Goal: Task Accomplishment & Management: Use online tool/utility

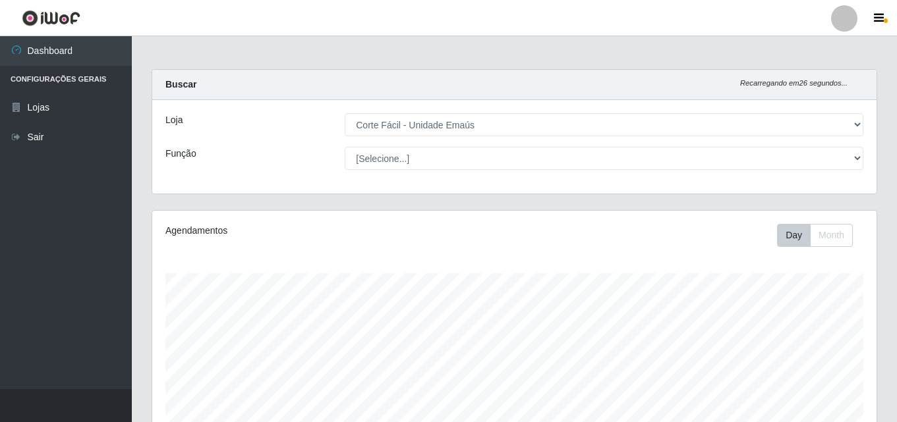
select select "201"
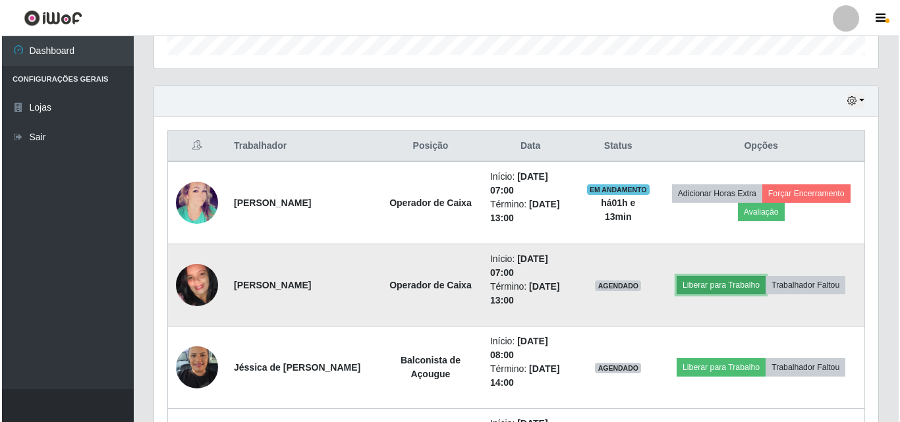
scroll to position [273, 724]
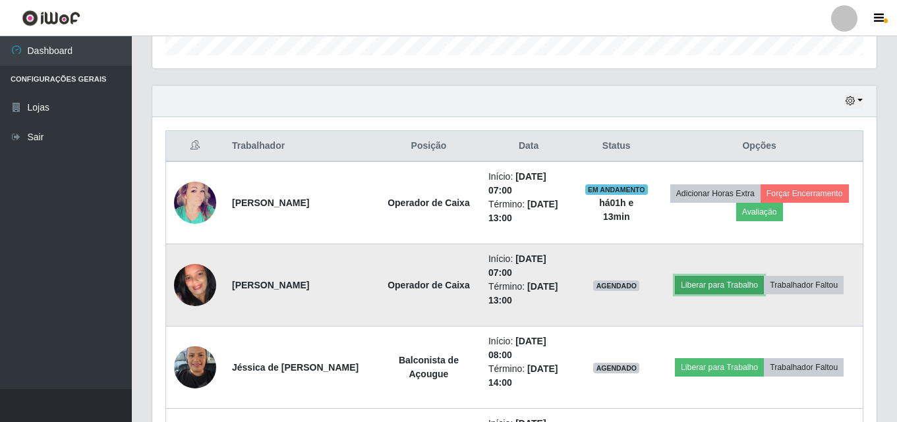
click at [733, 283] on button "Liberar para Trabalho" at bounding box center [719, 285] width 89 height 18
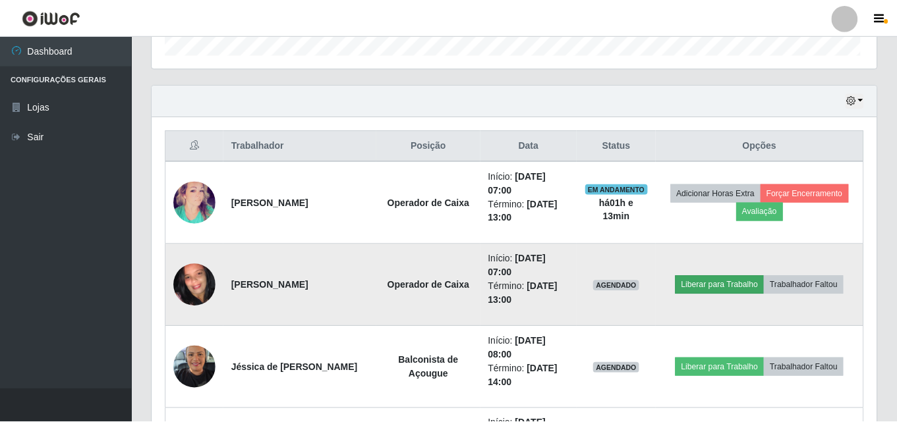
scroll to position [273, 718]
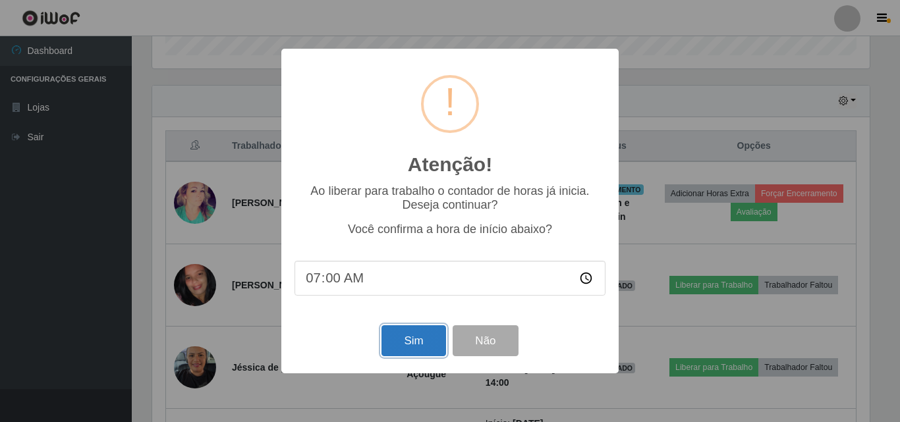
click at [417, 348] on button "Sim" at bounding box center [414, 341] width 64 height 31
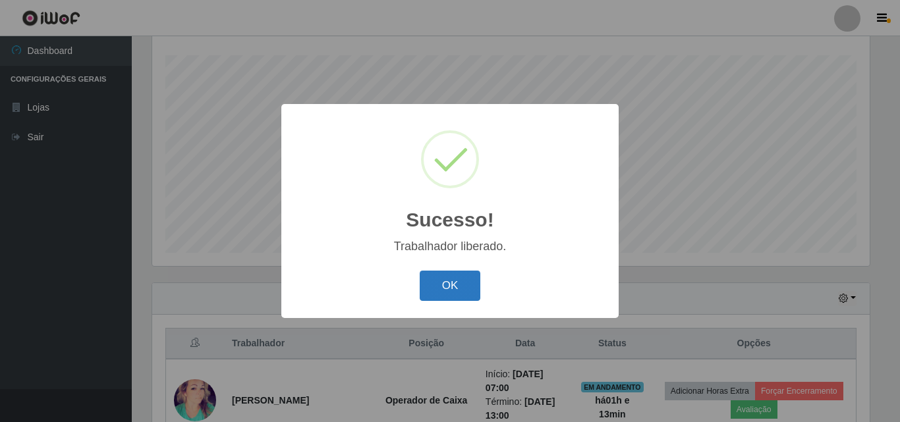
click at [460, 281] on button "OK" at bounding box center [450, 286] width 61 height 31
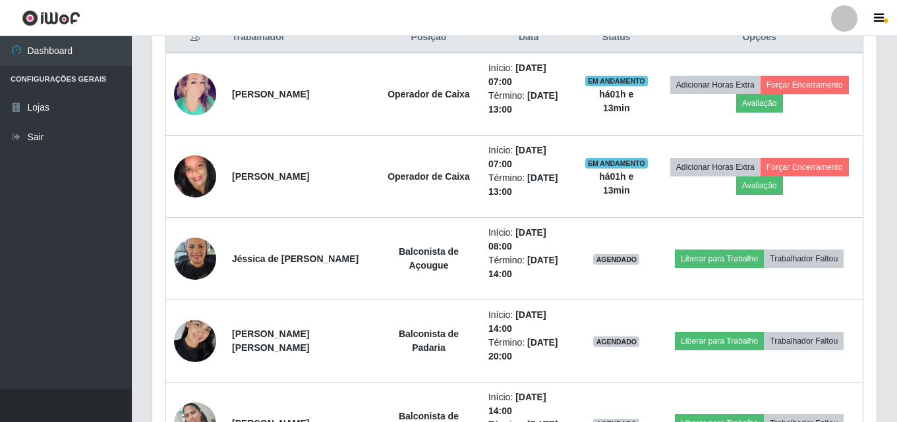
scroll to position [548, 0]
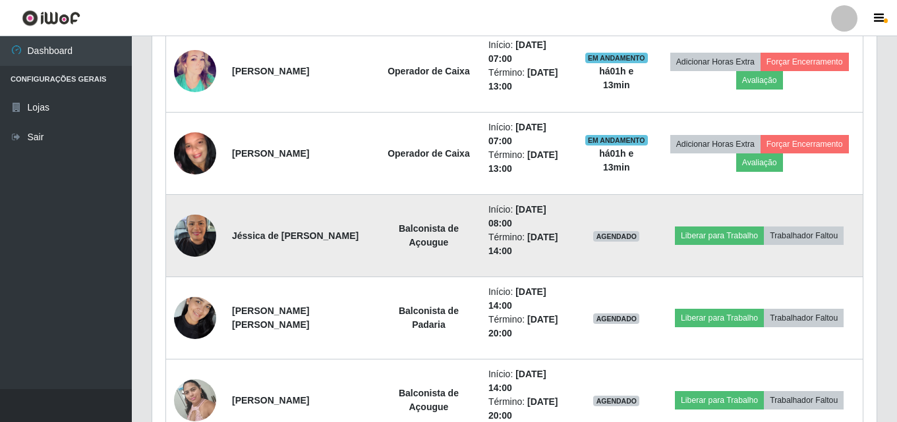
click at [185, 241] on img at bounding box center [195, 236] width 42 height 56
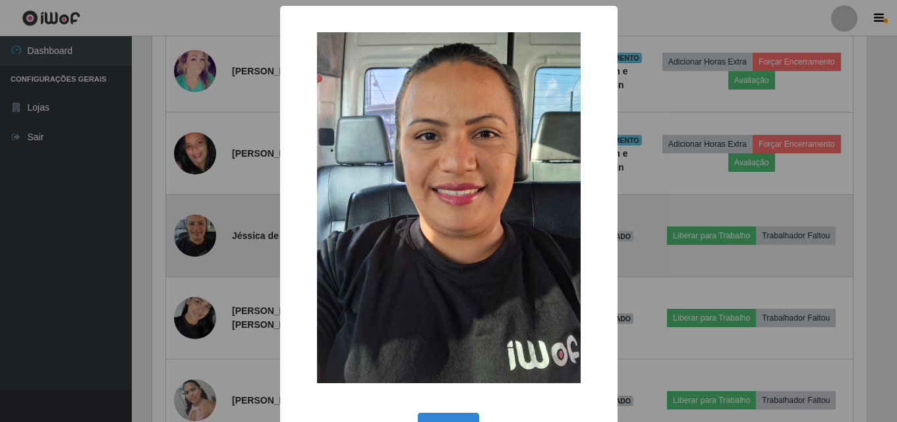
scroll to position [273, 718]
click at [185, 241] on div "× OK Cancel" at bounding box center [450, 211] width 900 height 422
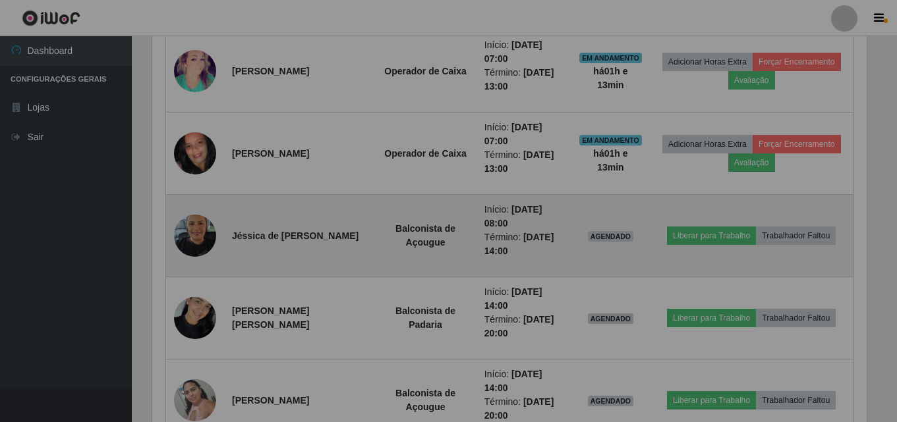
scroll to position [273, 724]
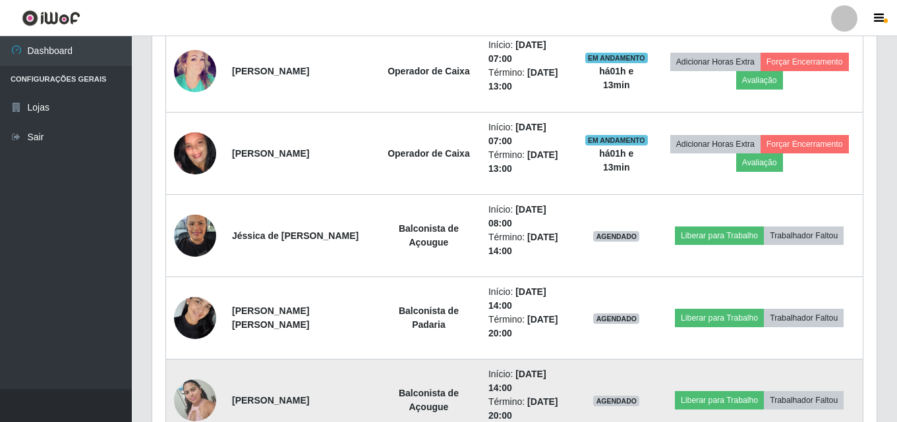
click at [189, 389] on img at bounding box center [195, 400] width 42 height 56
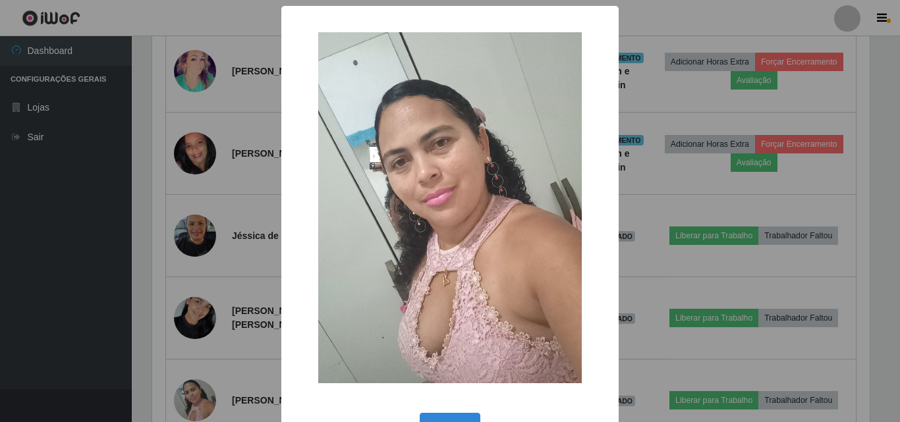
click at [194, 401] on div "× OK Cancel" at bounding box center [450, 211] width 900 height 422
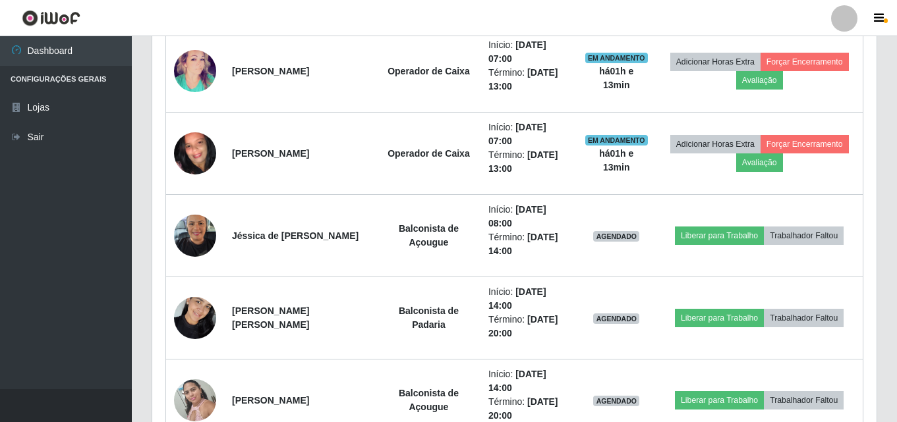
scroll to position [273, 724]
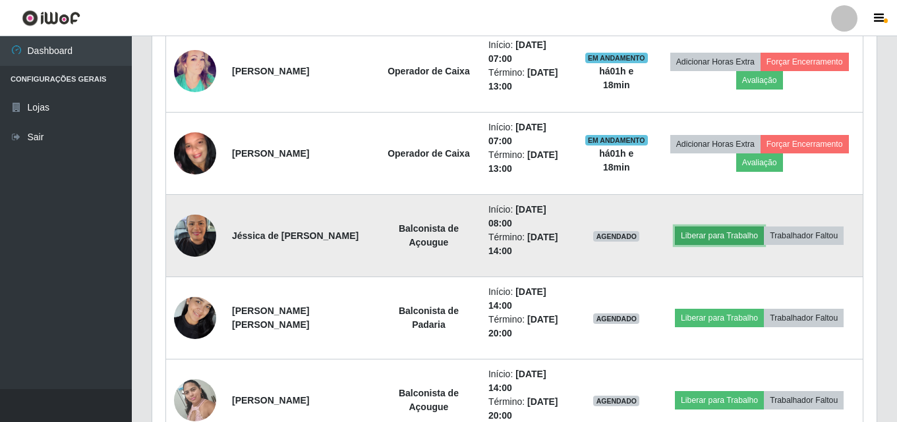
click at [735, 237] on button "Liberar para Trabalho" at bounding box center [719, 236] width 89 height 18
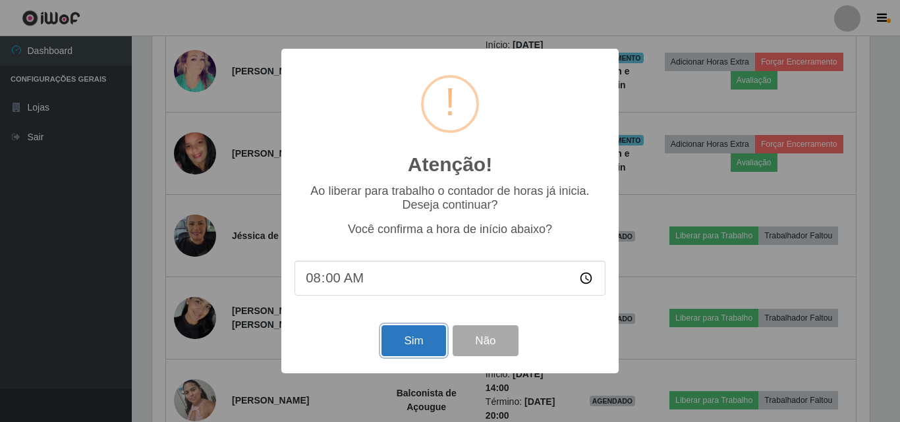
click at [434, 347] on button "Sim" at bounding box center [414, 341] width 64 height 31
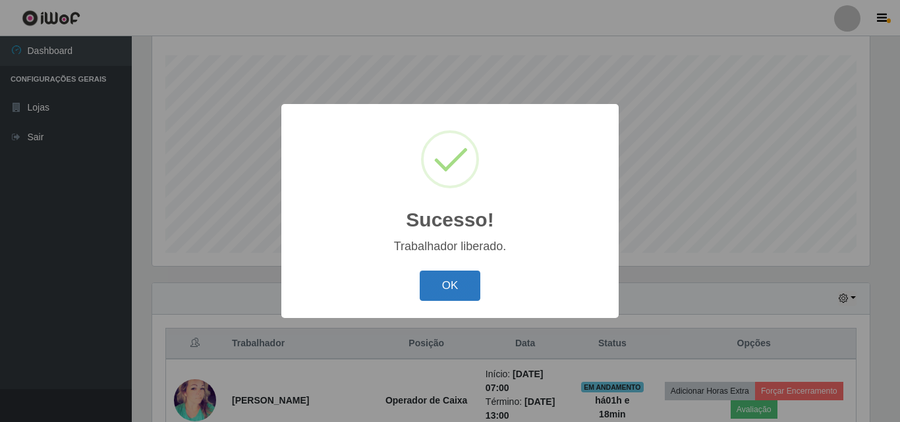
click at [442, 275] on button "OK" at bounding box center [450, 286] width 61 height 31
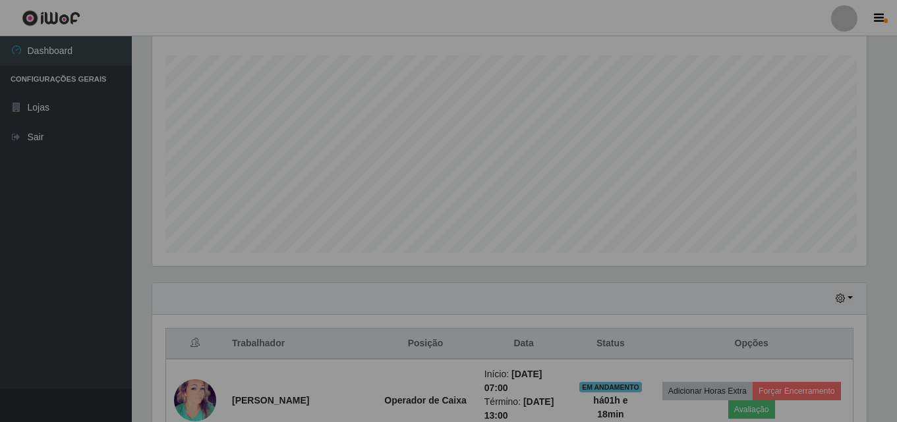
scroll to position [273, 724]
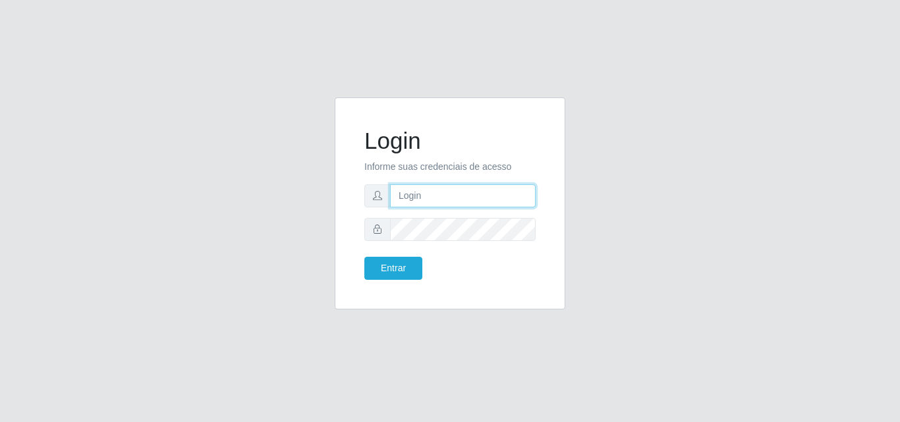
click at [451, 191] on input "text" at bounding box center [463, 196] width 146 height 23
type input "[EMAIL_ADDRESS][DOMAIN_NAME]"
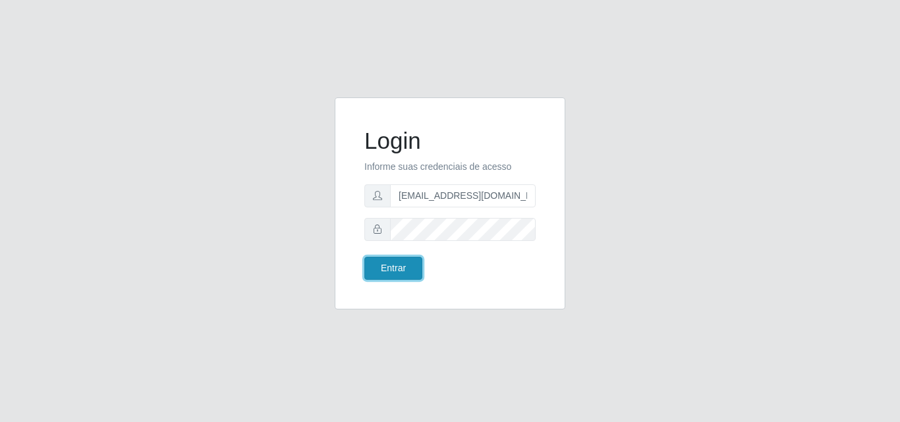
click at [414, 275] on button "Entrar" at bounding box center [393, 268] width 58 height 23
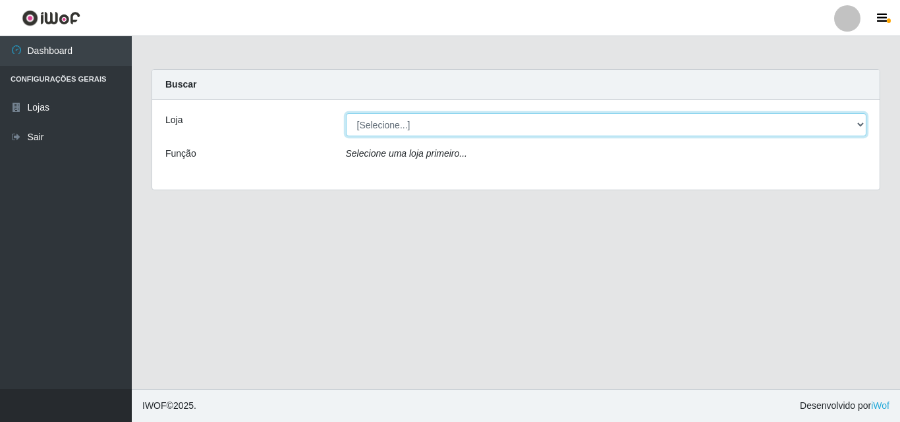
click at [862, 123] on select "[Selecione...] Corte Fácil - Unidade Emaús" at bounding box center [606, 124] width 521 height 23
select select "201"
click at [346, 113] on select "[Selecione...] Corte Fácil - Unidade Emaús" at bounding box center [606, 124] width 521 height 23
